Goal: Task Accomplishment & Management: Manage account settings

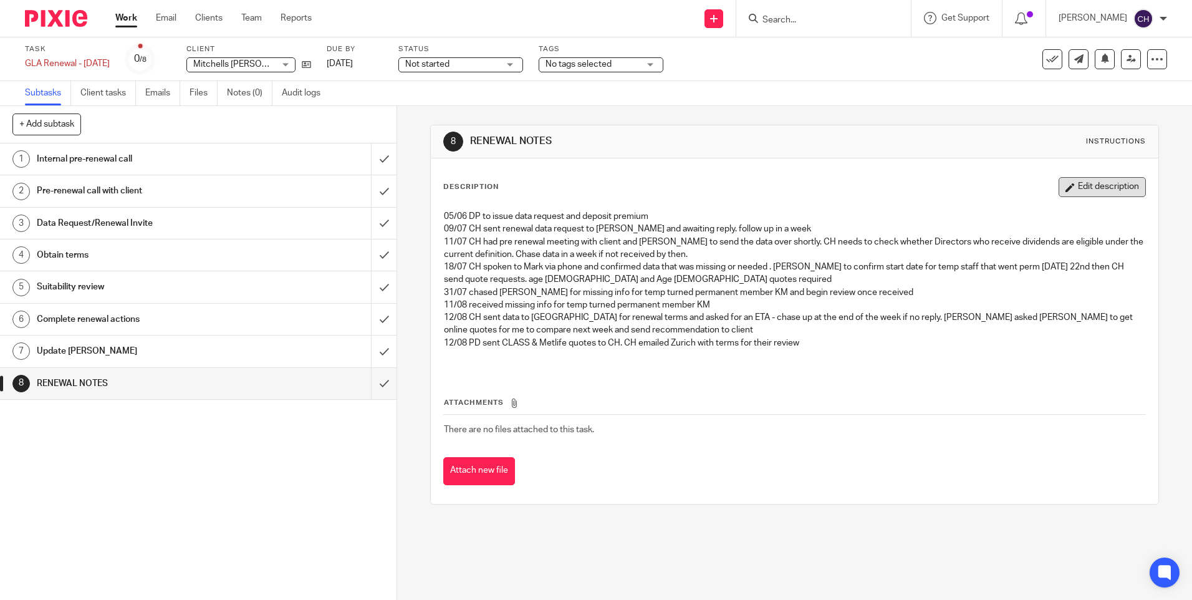
click at [1058, 185] on button "Edit description" at bounding box center [1101, 187] width 87 height 20
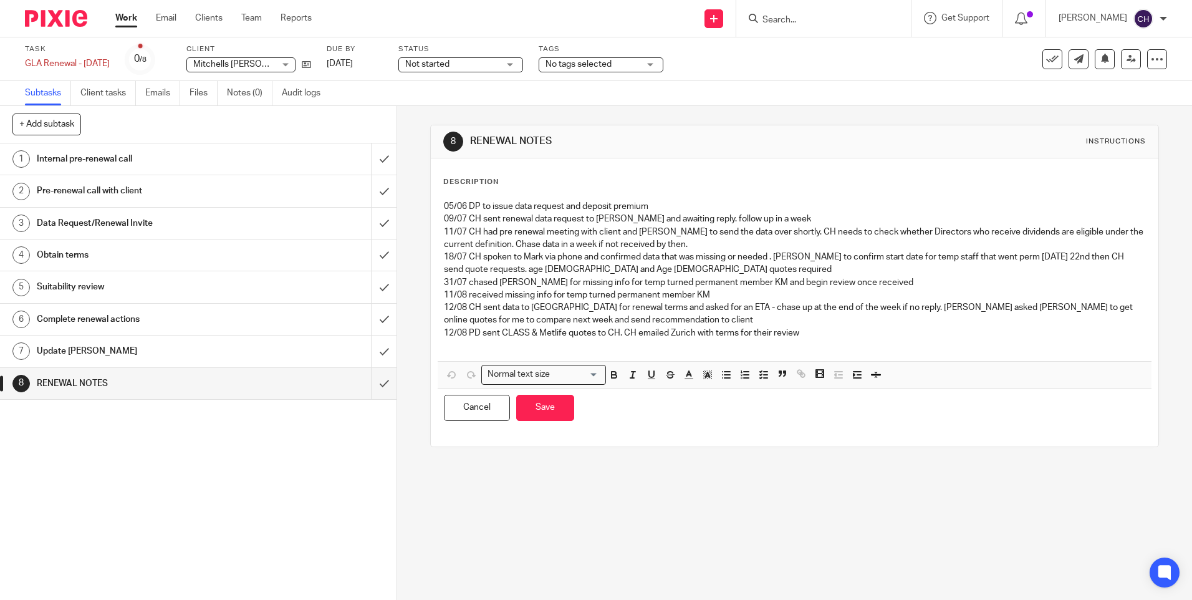
click at [791, 327] on p "12/08 PD sent CLASS & Metlife quotes to CH. CH emailed Zurich with terms for th…" at bounding box center [794, 333] width 701 height 12
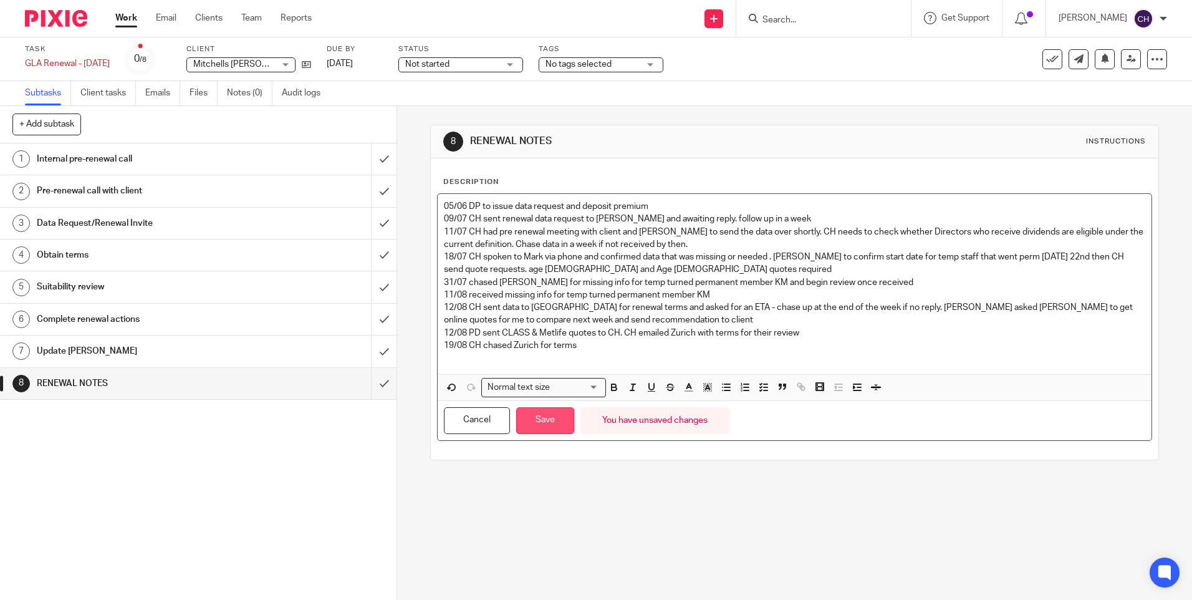
click at [541, 425] on button "Save" at bounding box center [545, 420] width 58 height 27
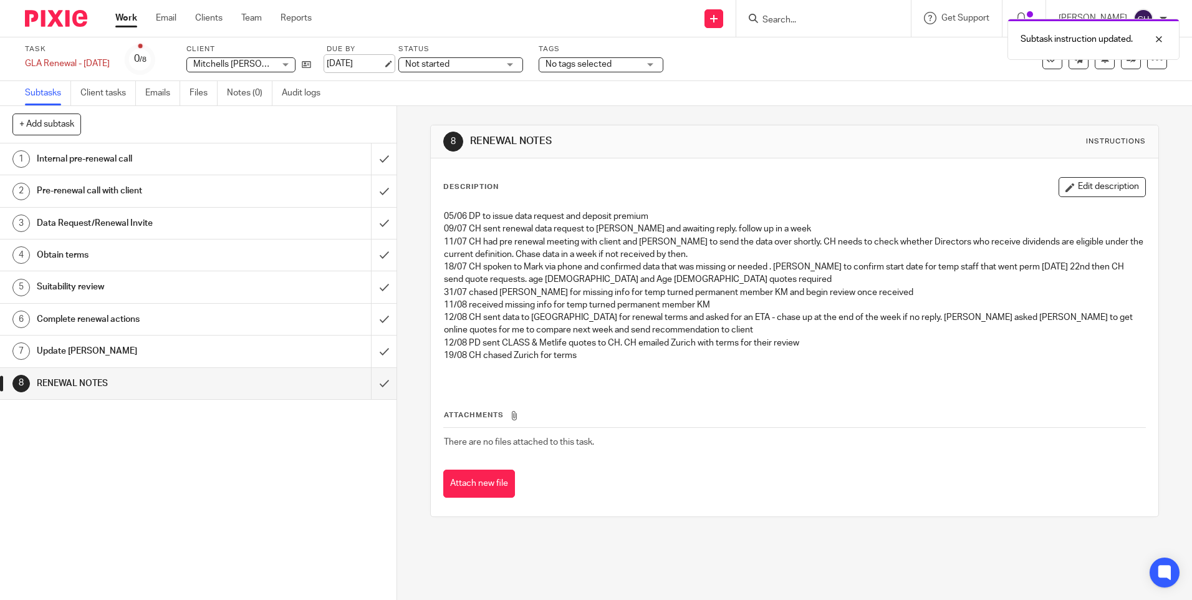
click at [361, 59] on link "[DATE]" at bounding box center [355, 63] width 56 height 13
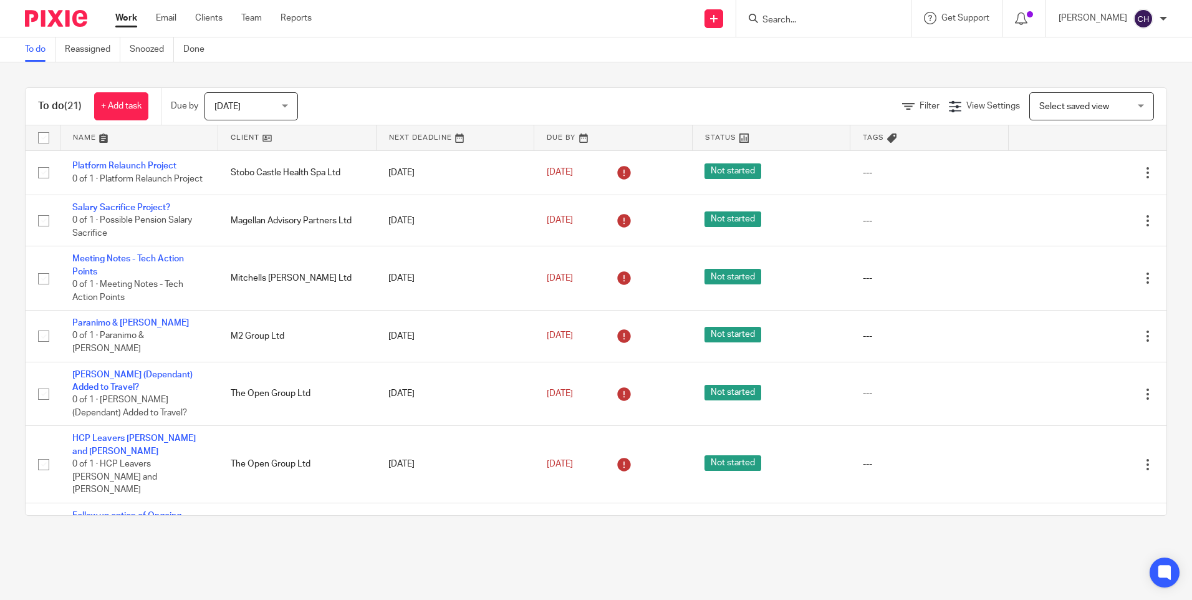
click at [266, 138] on link at bounding box center [297, 137] width 158 height 25
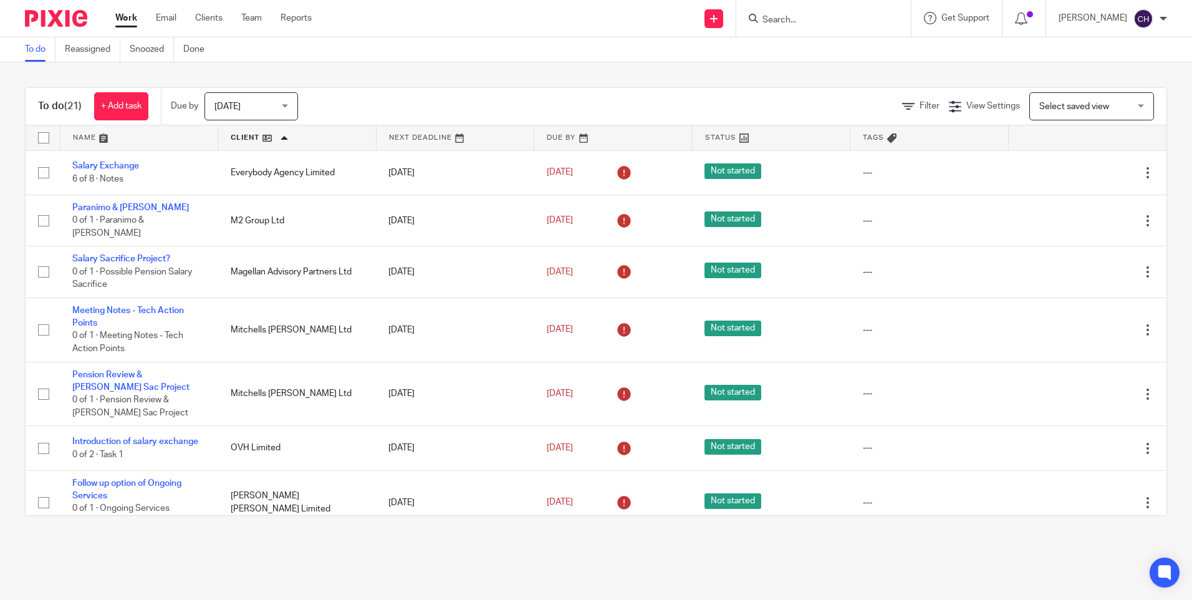
drag, startPoint x: 103, startPoint y: 368, endPoint x: 10, endPoint y: 446, distance: 120.8
click at [10, 446] on div "To do (21) + Add task Due by Today Today Today Tomorrow This week Next week Thi…" at bounding box center [596, 301] width 1192 height 478
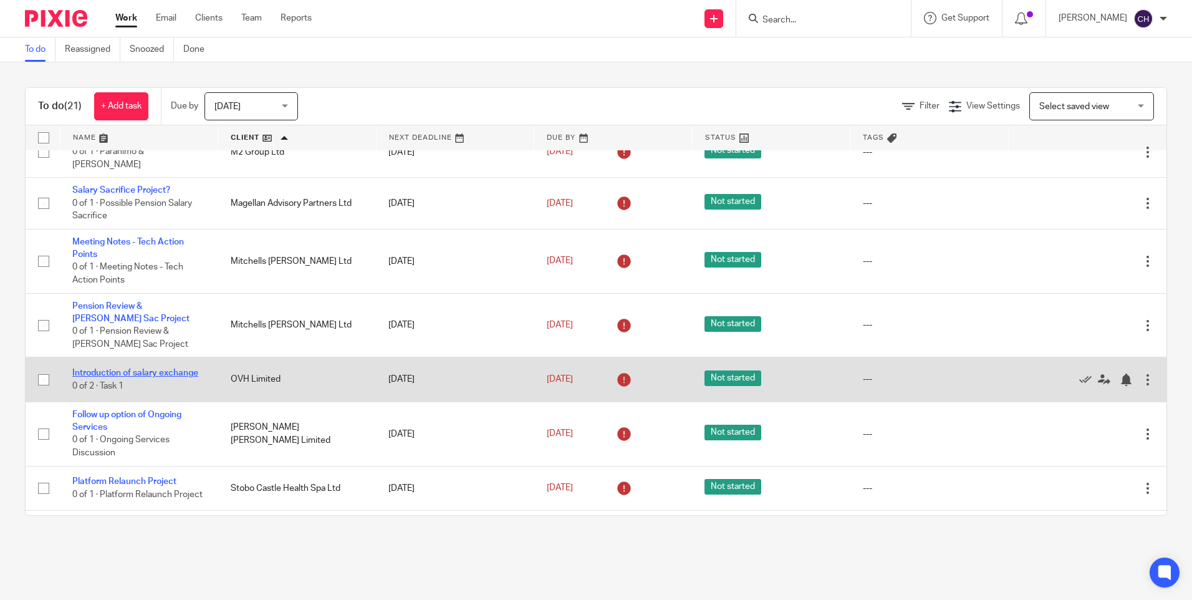
scroll to position [125, 0]
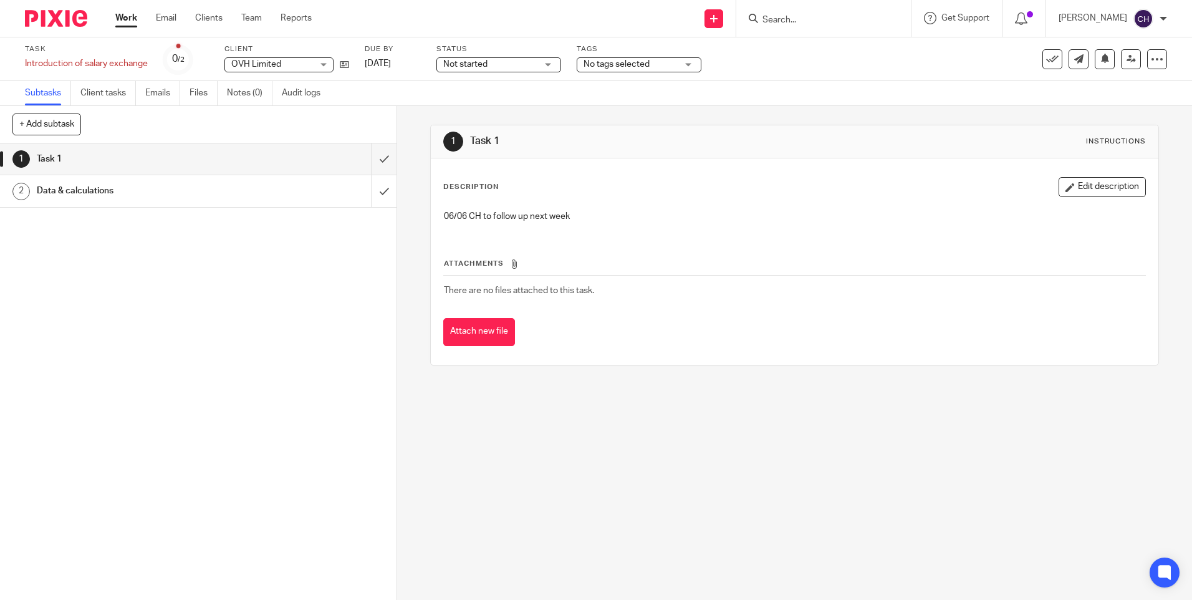
click at [98, 193] on h1 "Data & calculations" at bounding box center [144, 190] width 214 height 19
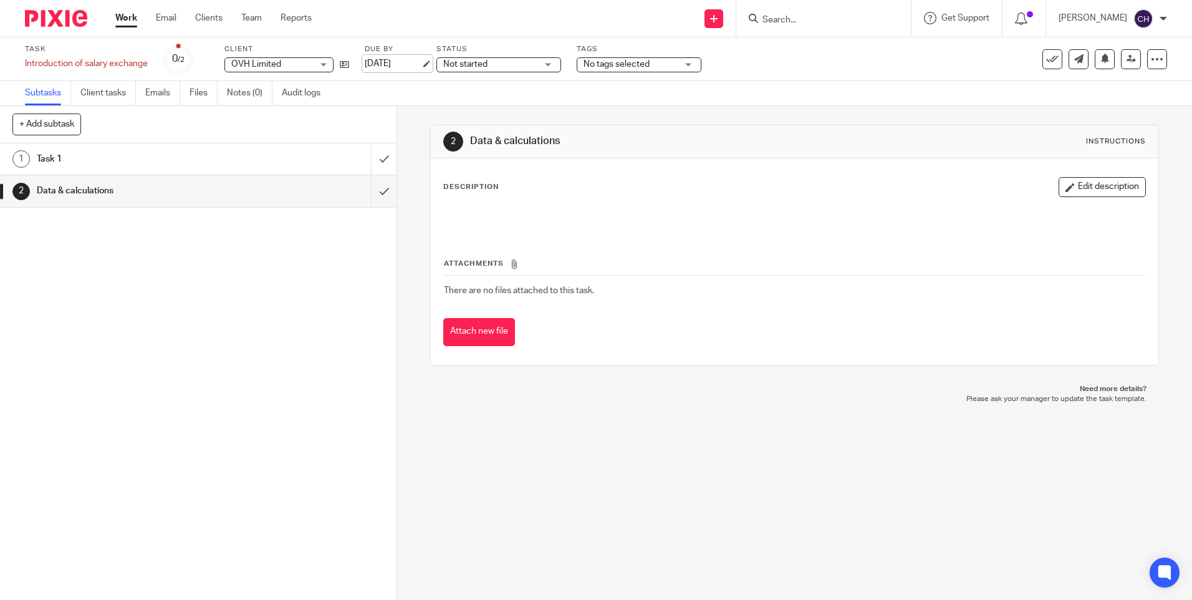
click at [382, 59] on link "[DATE]" at bounding box center [393, 63] width 56 height 13
click at [54, 15] on img at bounding box center [56, 18] width 62 height 17
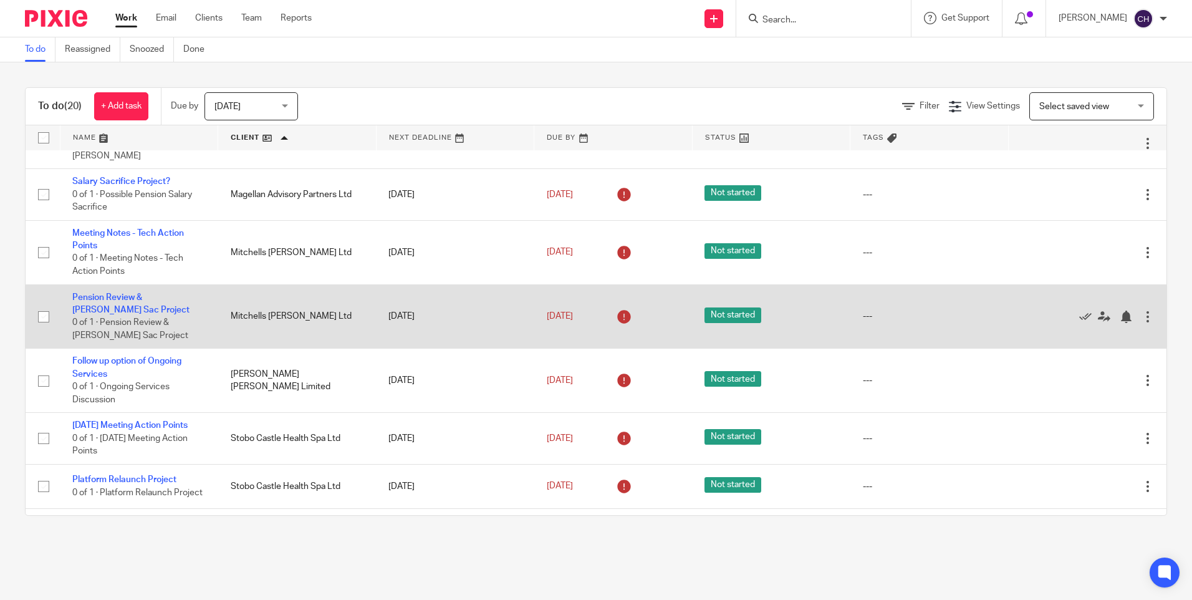
scroll to position [125, 0]
